Goal: Book appointment/travel/reservation

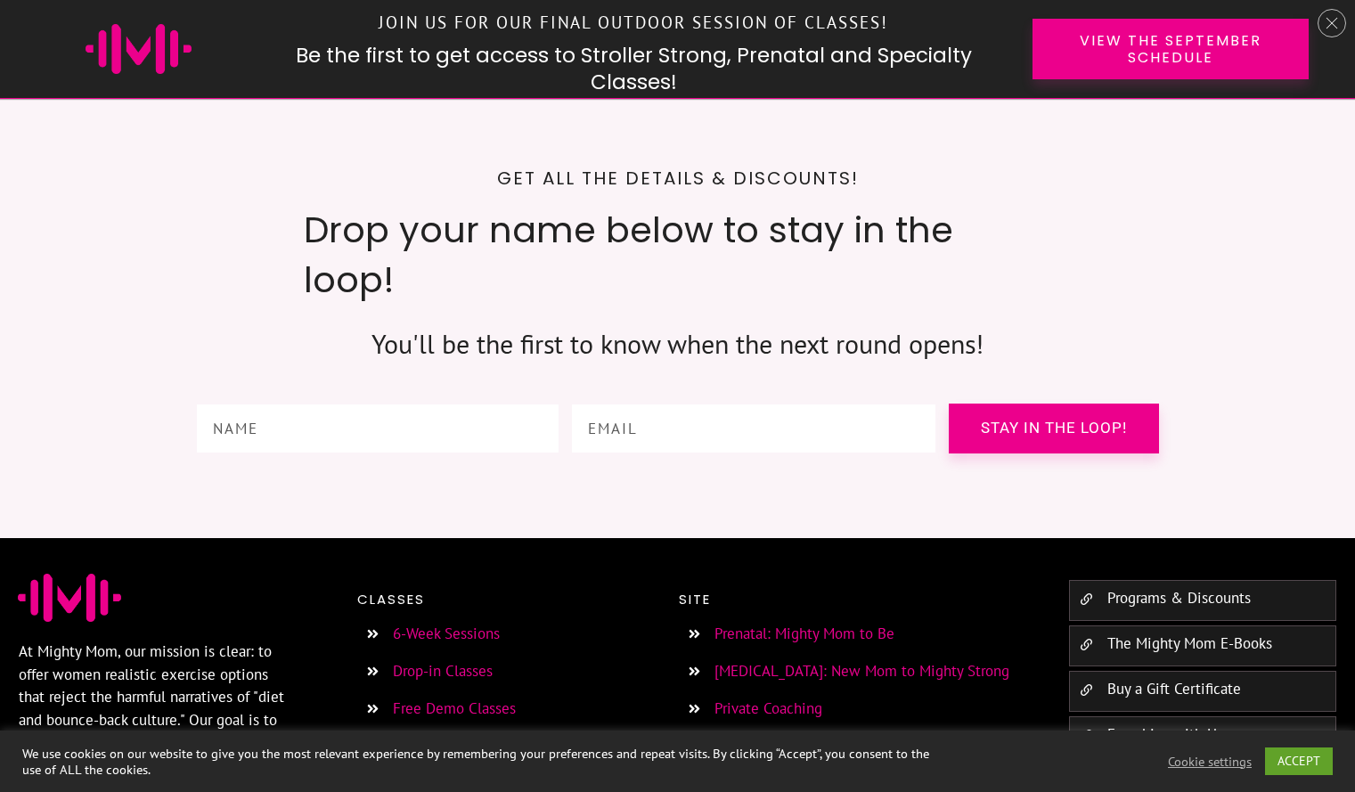
scroll to position [6677, 0]
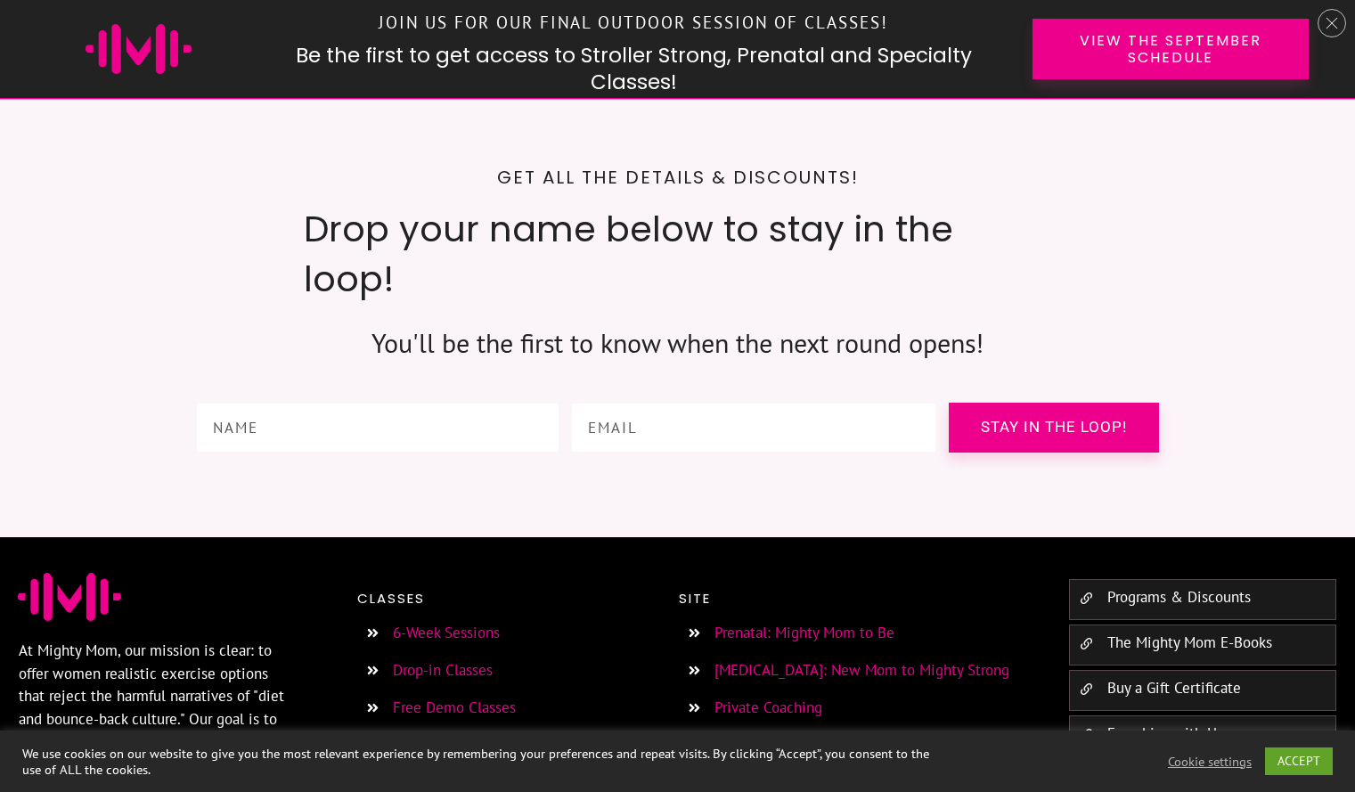
click at [470, 623] on link "6-Week Sessions" at bounding box center [446, 633] width 107 height 20
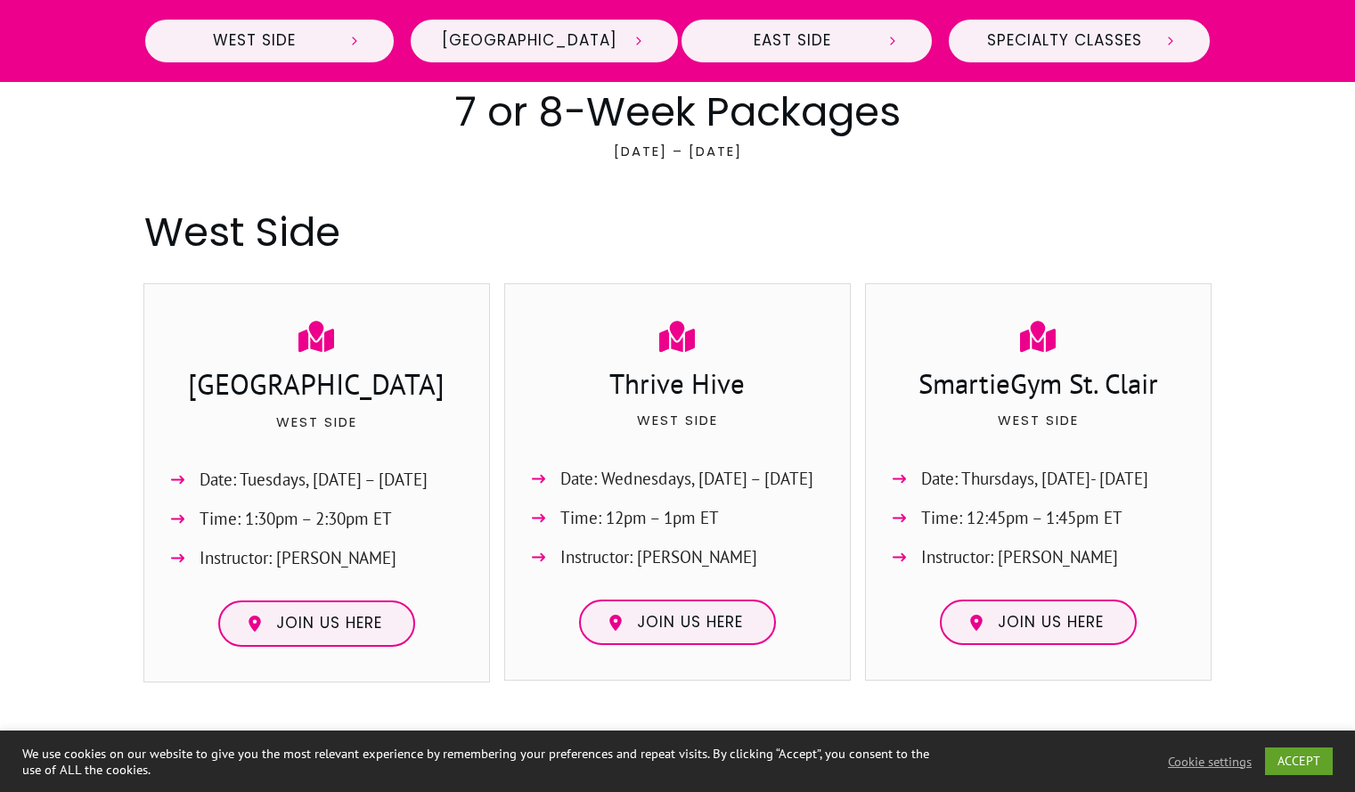
scroll to position [748, 0]
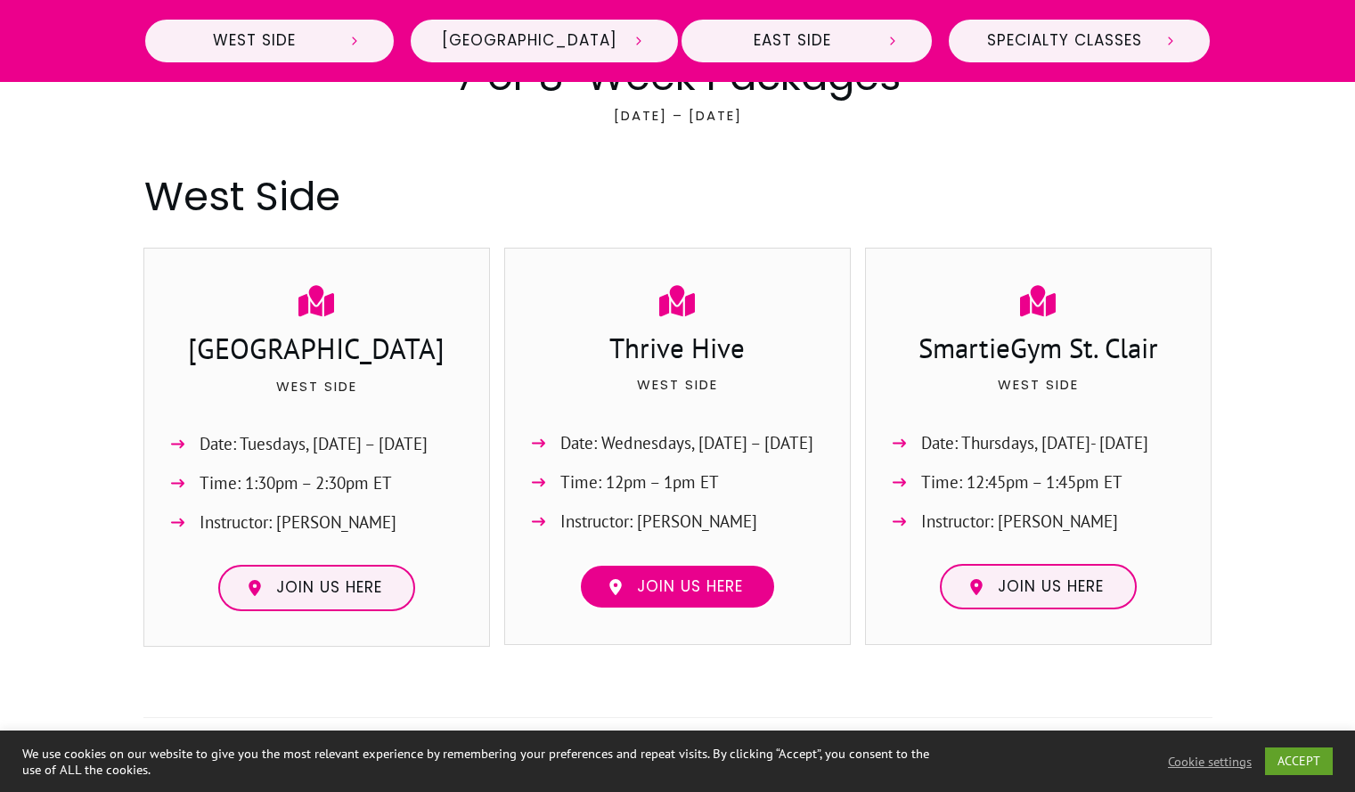
click at [726, 594] on span "Join us here" at bounding box center [690, 587] width 106 height 20
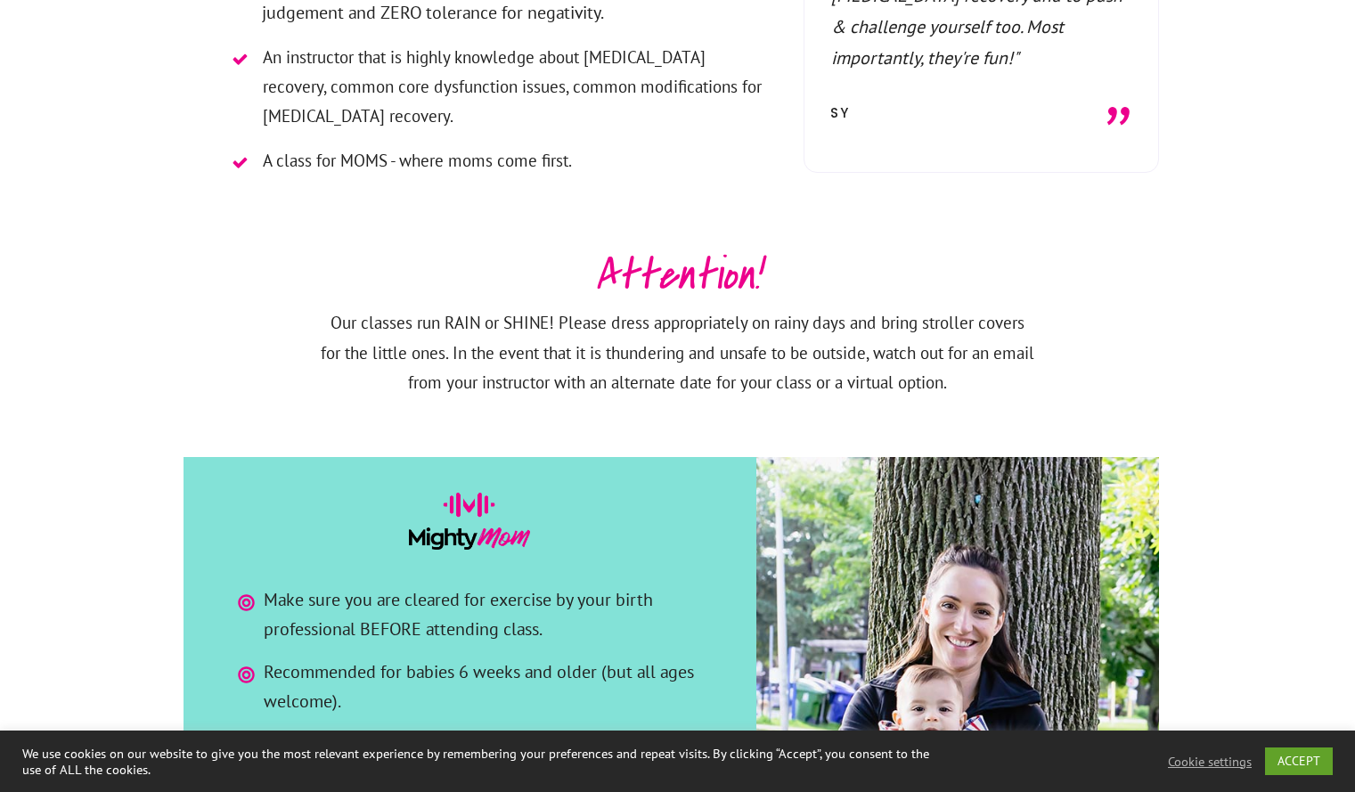
scroll to position [2498, 0]
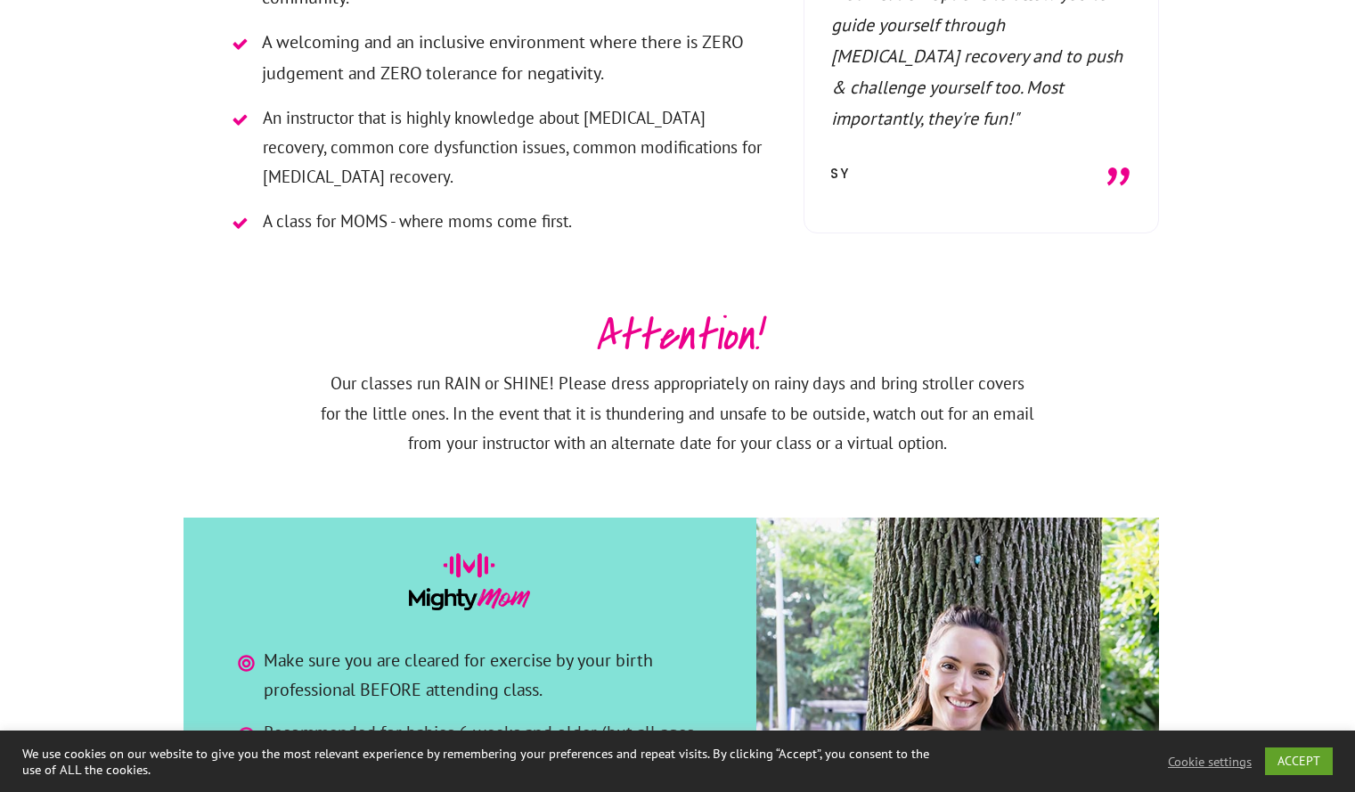
drag, startPoint x: 1367, startPoint y: 319, endPoint x: 1336, endPoint y: 512, distance: 195.8
click at [1336, 512] on div at bounding box center [677, 460] width 1355 height 1616
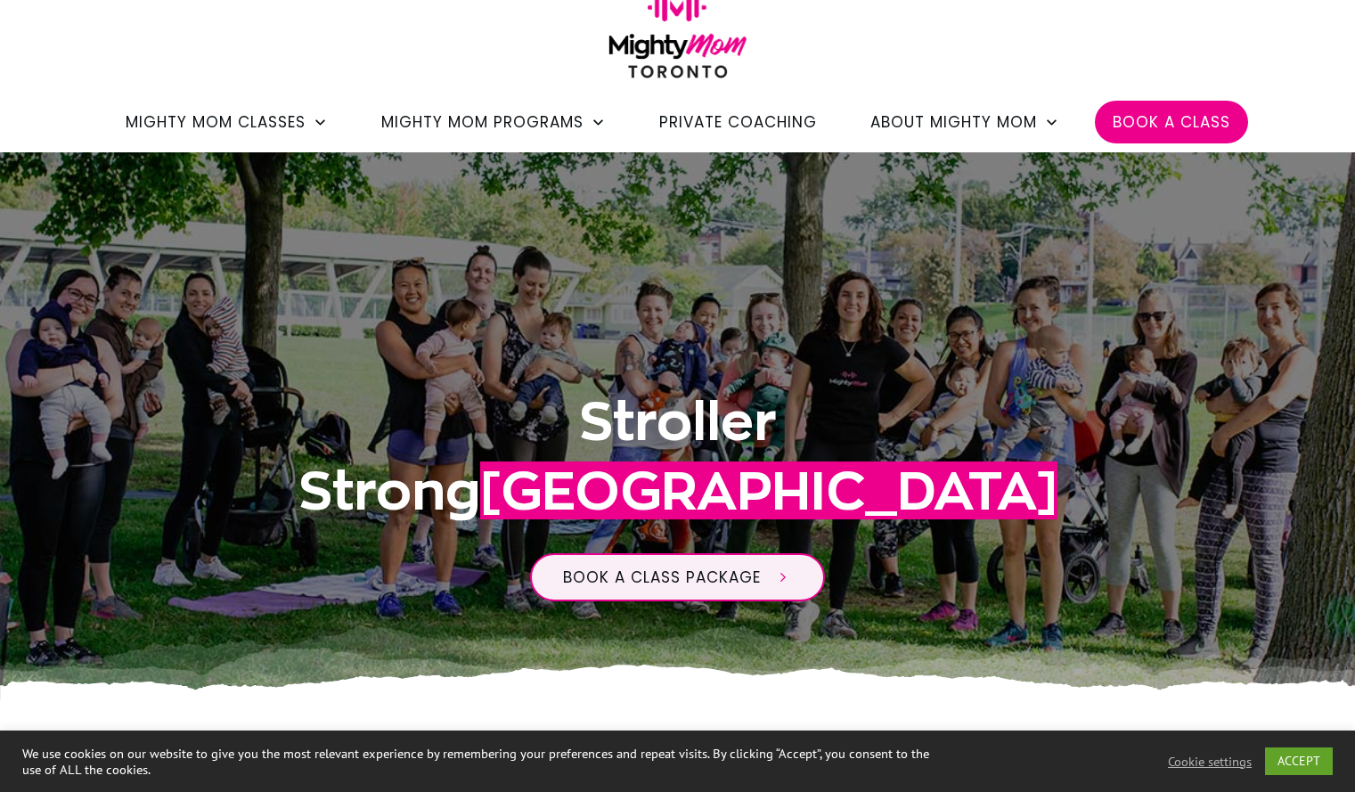
scroll to position [0, 0]
